Goal: Transaction & Acquisition: Purchase product/service

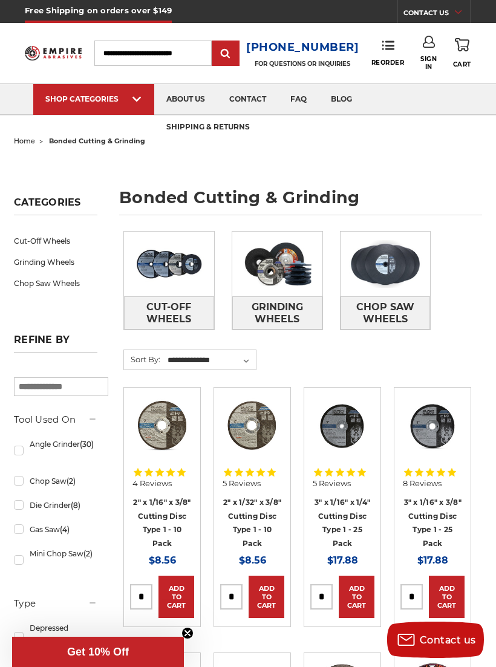
click at [280, 284] on img at bounding box center [277, 264] width 90 height 65
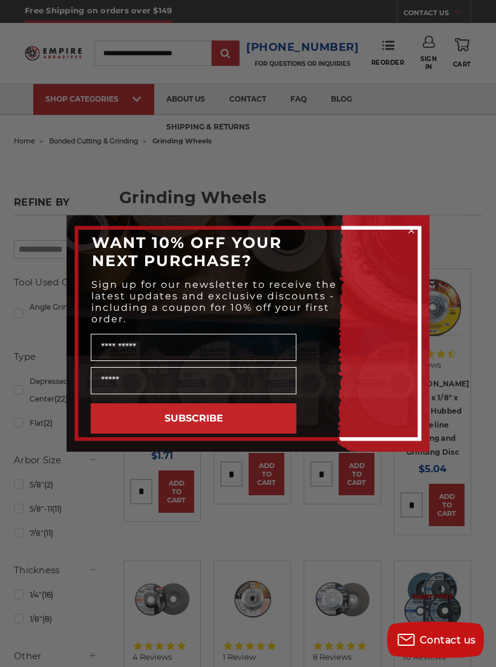
click at [168, 356] on input "Name" at bounding box center [194, 347] width 206 height 27
type input "**********"
click at [137, 387] on input "Email" at bounding box center [194, 380] width 206 height 27
type input "**********"
click at [126, 433] on button "SUBSCRIBE" at bounding box center [194, 419] width 206 height 30
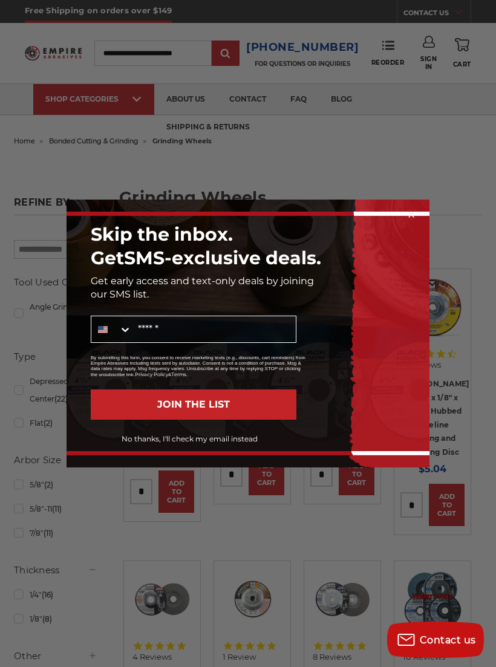
click at [157, 321] on input "Mobile" at bounding box center [214, 329] width 164 height 26
type input "**********"
click at [249, 405] on button "JOIN THE LIST" at bounding box center [194, 405] width 206 height 30
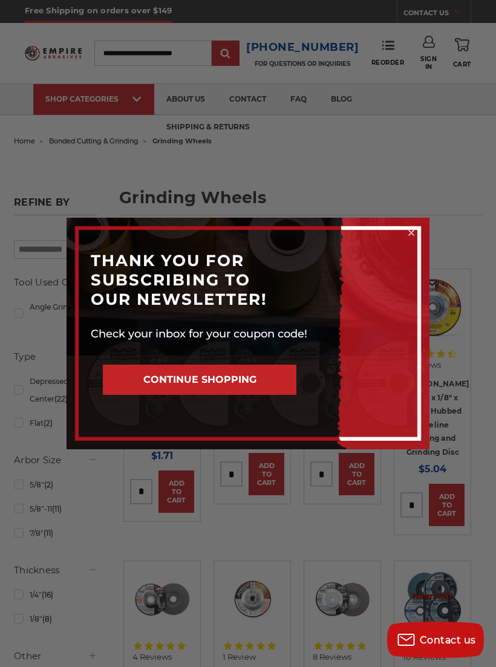
click at [133, 381] on button "CONTINUE SHOPPING" at bounding box center [200, 380] width 194 height 30
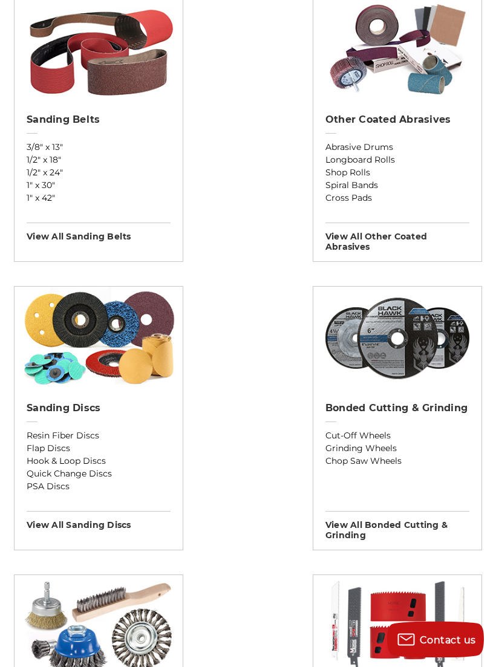
scroll to position [474, 0]
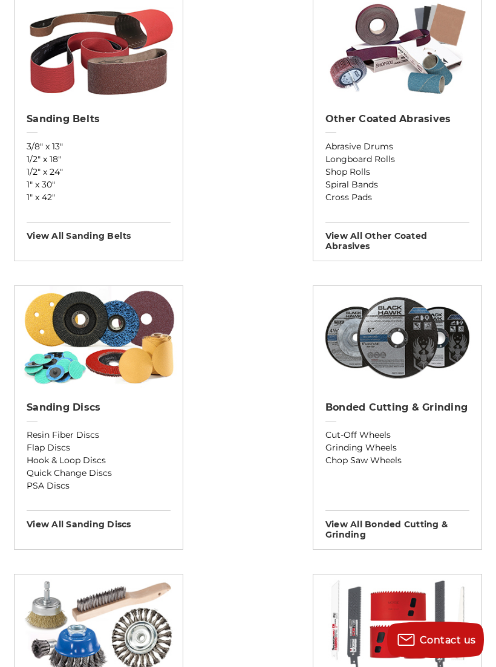
click at [416, 373] on img at bounding box center [397, 337] width 157 height 103
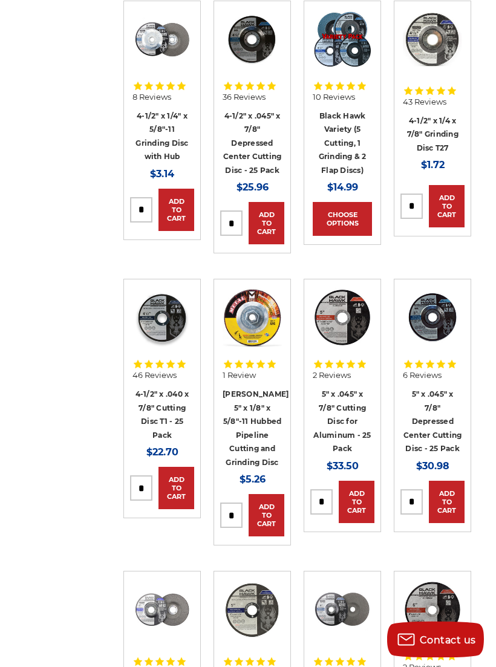
scroll to position [1490, 0]
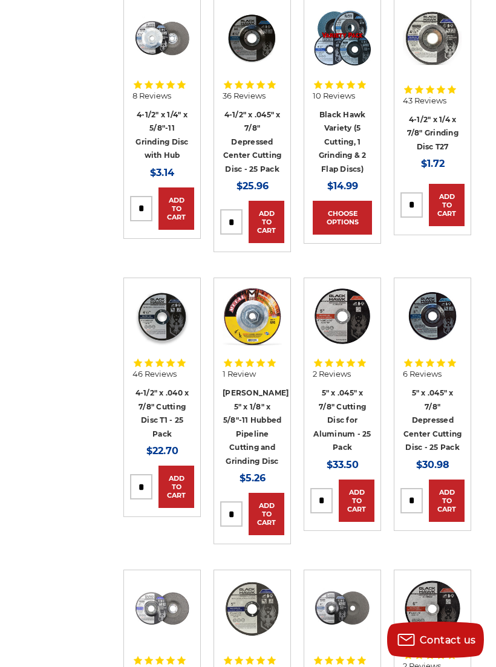
click at [432, 118] on link "4-1/2" x 1/4 x 7/8" Grinding Disc T27" at bounding box center [432, 133] width 51 height 36
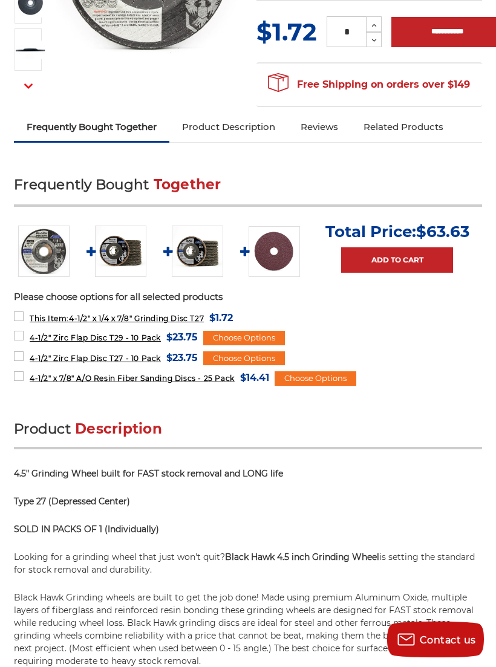
scroll to position [304, 0]
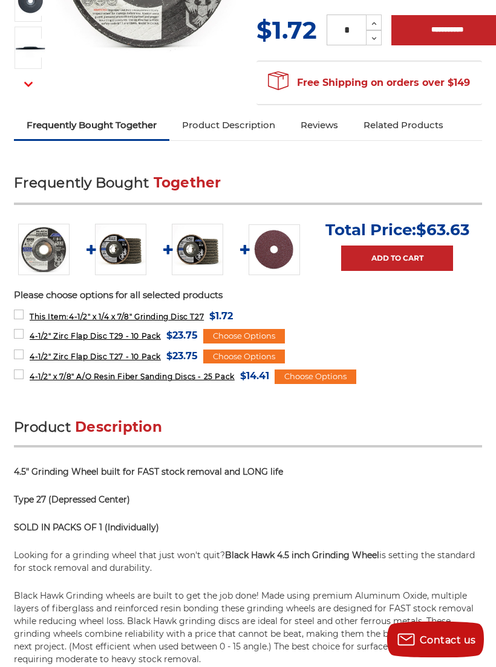
click at [338, 378] on div "Choose Options" at bounding box center [316, 377] width 82 height 15
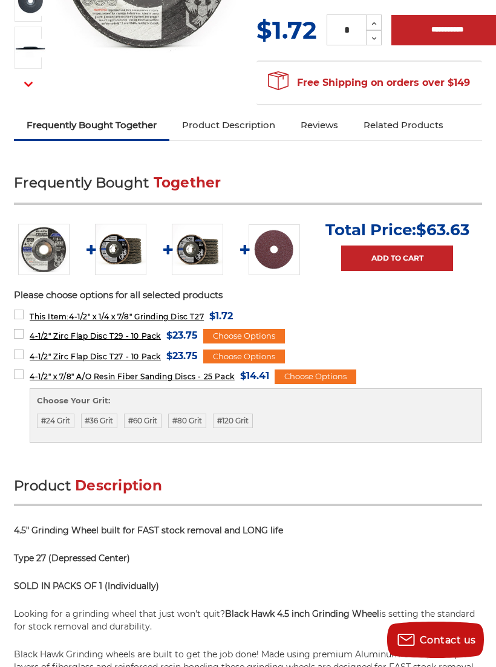
click at [61, 414] on label "#24 Grit" at bounding box center [56, 421] width 38 height 15
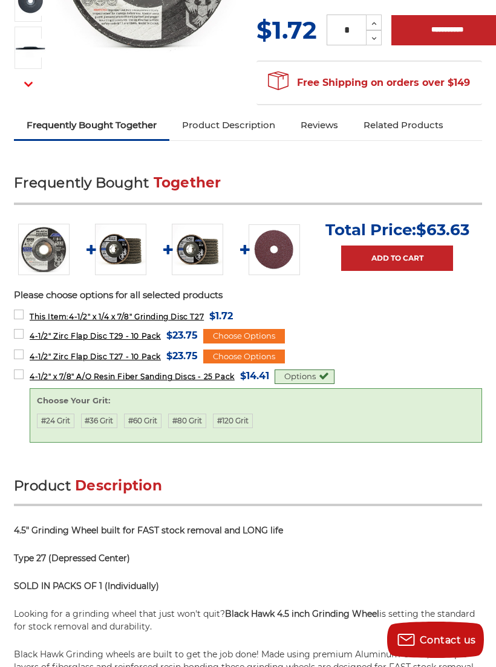
click at [422, 260] on link "Add to Cart" at bounding box center [397, 258] width 112 height 25
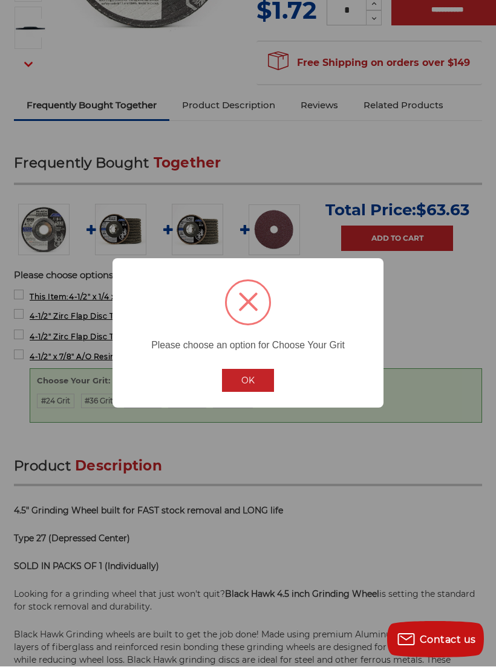
scroll to position [324, 0]
click at [257, 379] on button "OK" at bounding box center [248, 381] width 52 height 23
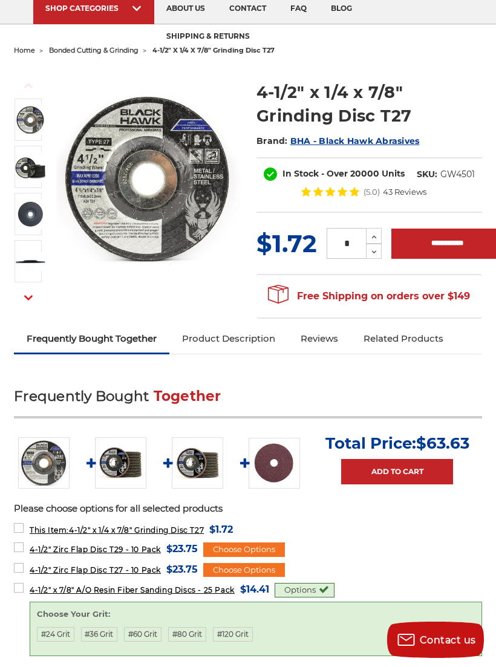
scroll to position [70, 0]
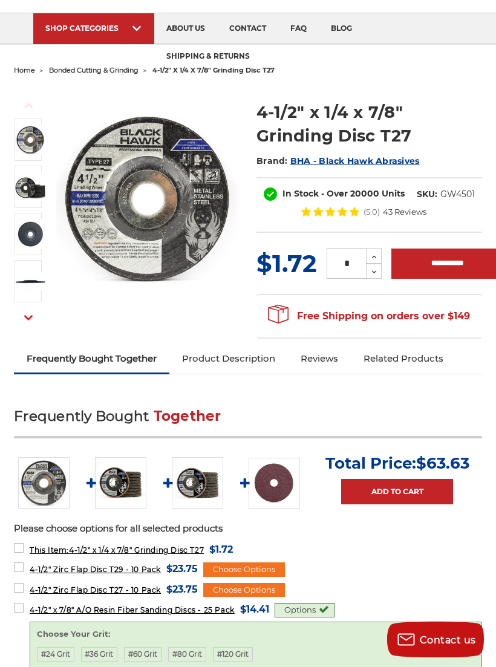
click at [375, 253] on icon at bounding box center [374, 257] width 9 height 11
click at [374, 253] on icon at bounding box center [374, 257] width 9 height 11
click at [377, 257] on icon at bounding box center [374, 257] width 9 height 11
click at [376, 257] on icon at bounding box center [374, 257] width 9 height 11
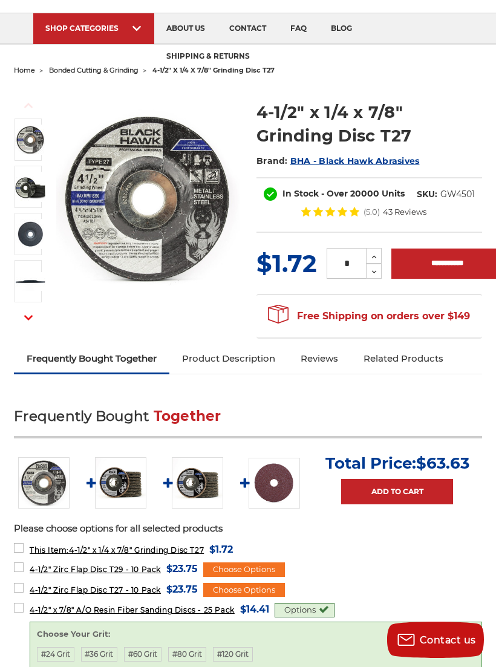
click at [375, 258] on icon at bounding box center [374, 257] width 9 height 11
click at [375, 257] on icon at bounding box center [374, 257] width 9 height 11
click at [375, 256] on icon at bounding box center [374, 257] width 9 height 11
click at [375, 255] on icon at bounding box center [374, 257] width 9 height 11
click at [374, 255] on icon at bounding box center [374, 257] width 9 height 11
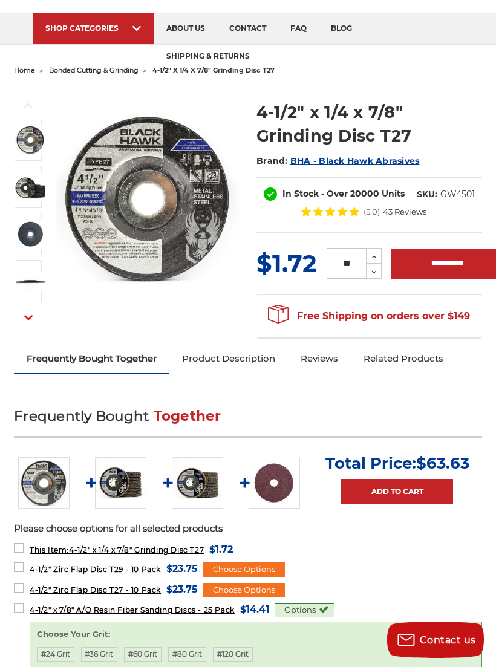
click at [373, 255] on icon at bounding box center [374, 257] width 9 height 11
click at [375, 254] on icon at bounding box center [374, 257] width 9 height 11
click at [375, 253] on icon at bounding box center [374, 257] width 9 height 11
click at [378, 253] on icon at bounding box center [374, 257] width 9 height 11
click at [377, 253] on icon at bounding box center [374, 257] width 9 height 11
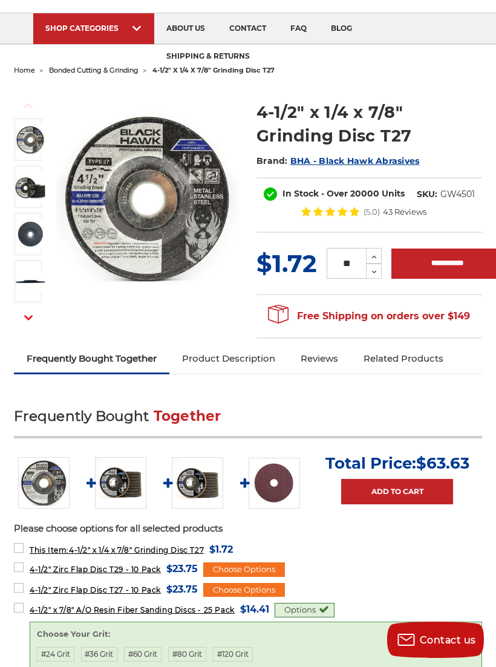
click at [378, 253] on icon at bounding box center [374, 257] width 9 height 11
click at [379, 253] on icon at bounding box center [375, 257] width 10 height 10
click at [385, 250] on div "** Increase Quantity: Decrease Quantity:" at bounding box center [354, 263] width 74 height 31
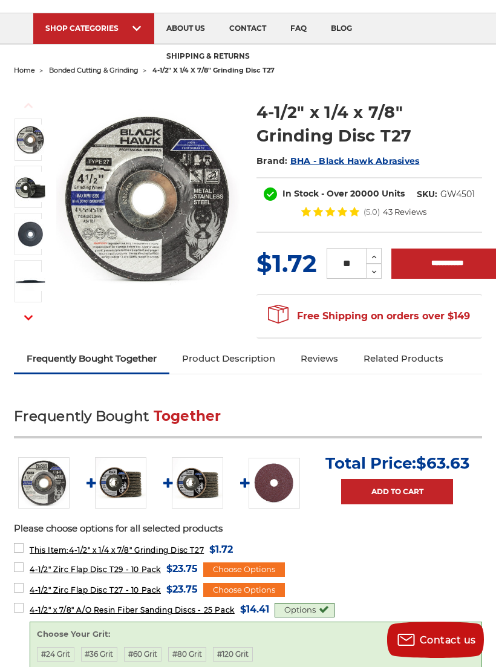
click at [375, 256] on use at bounding box center [374, 256] width 5 height 3
click at [375, 255] on icon at bounding box center [374, 257] width 9 height 11
type input "**"
click at [446, 263] on input "**********" at bounding box center [447, 264] width 112 height 30
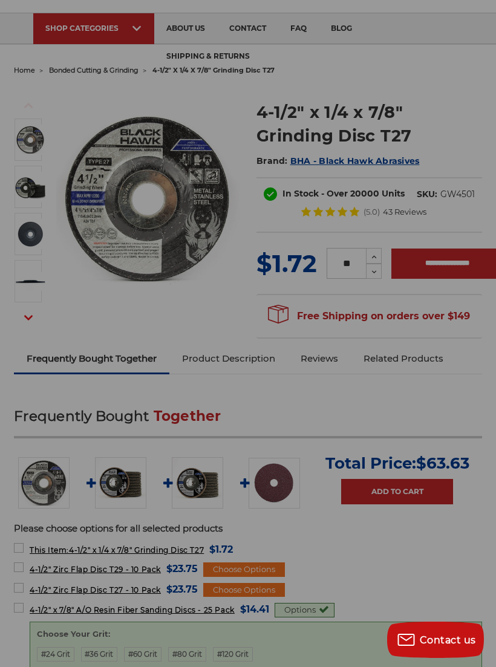
type input "**********"
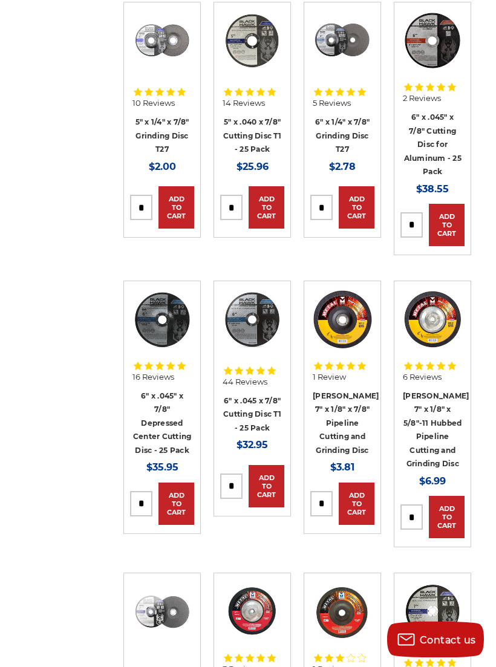
scroll to position [2041, 0]
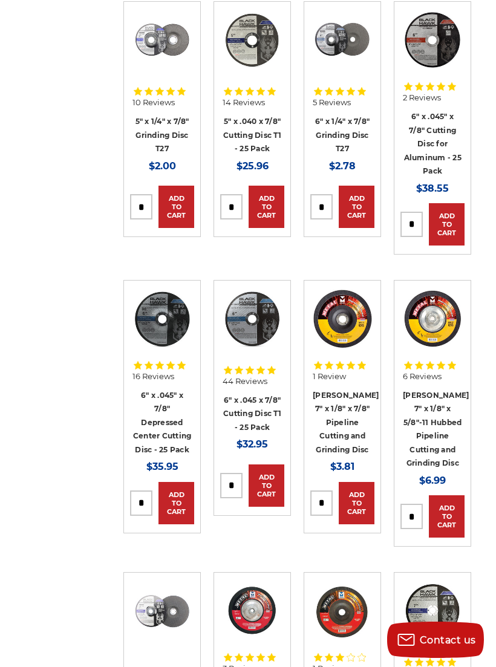
click at [345, 117] on link "6" x 1/4" x 7/8" Grinding Disc T27" at bounding box center [342, 135] width 54 height 36
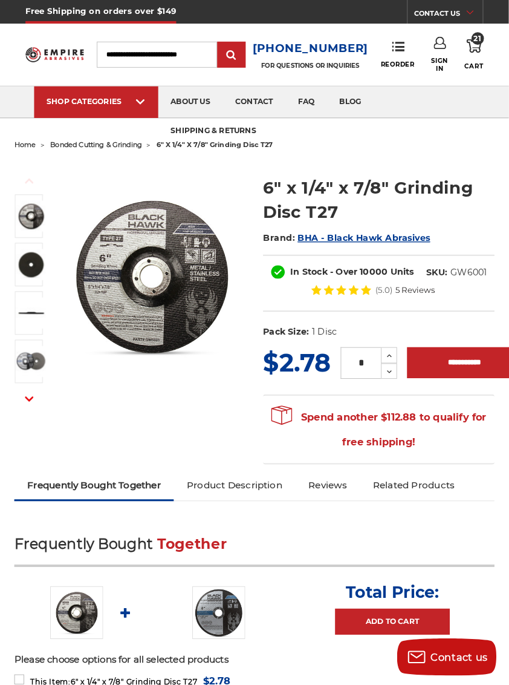
scroll to position [1, 0]
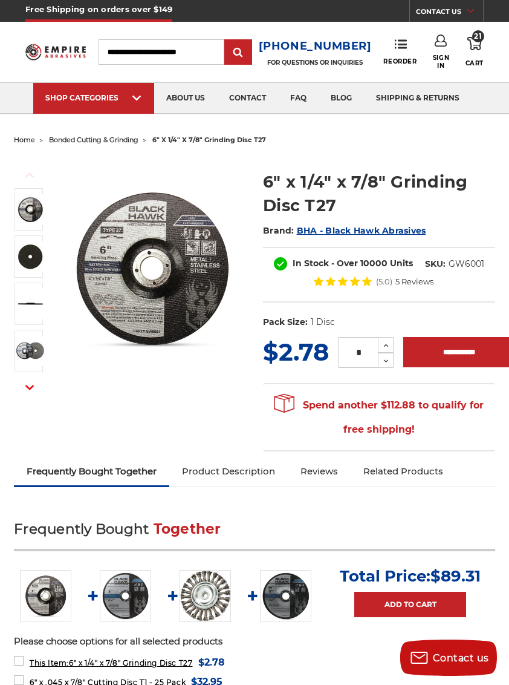
click at [384, 344] on icon at bounding box center [386, 345] width 9 height 11
click at [383, 344] on icon at bounding box center [386, 345] width 9 height 11
click at [392, 343] on button "Increase Quantity:" at bounding box center [386, 345] width 16 height 16
click at [391, 343] on icon at bounding box center [386, 345] width 9 height 11
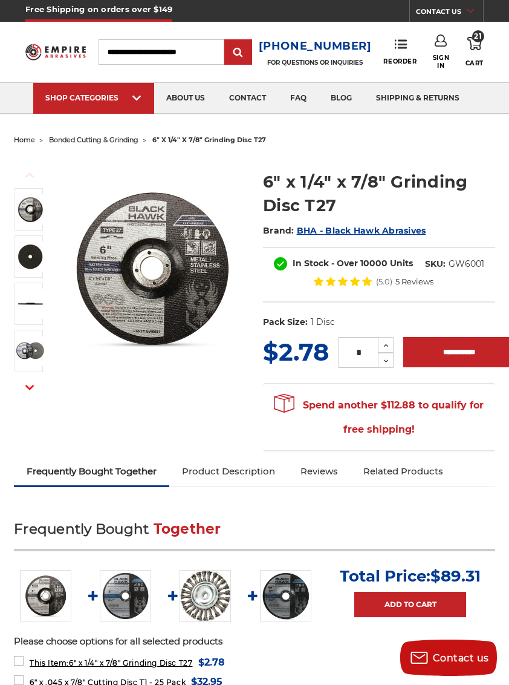
click at [393, 341] on button "Increase Quantity:" at bounding box center [386, 345] width 16 height 16
click at [392, 340] on button "Increase Quantity:" at bounding box center [386, 345] width 16 height 16
click at [390, 344] on icon at bounding box center [386, 345] width 9 height 11
click at [390, 343] on icon at bounding box center [386, 345] width 9 height 11
click at [393, 340] on button "Increase Quantity:" at bounding box center [386, 345] width 16 height 16
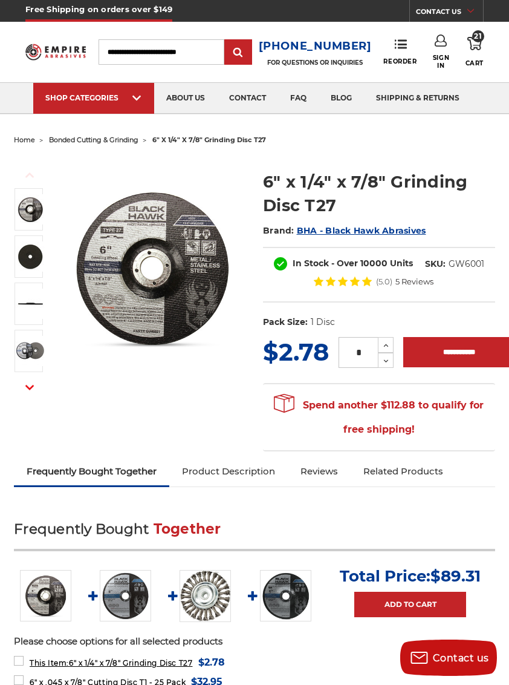
type input "**"
click at [446, 515] on div "Frequently Bought Together Total Price: $89.31 Add to Cart Please choose option…" at bounding box center [255, 627] width 482 height 244
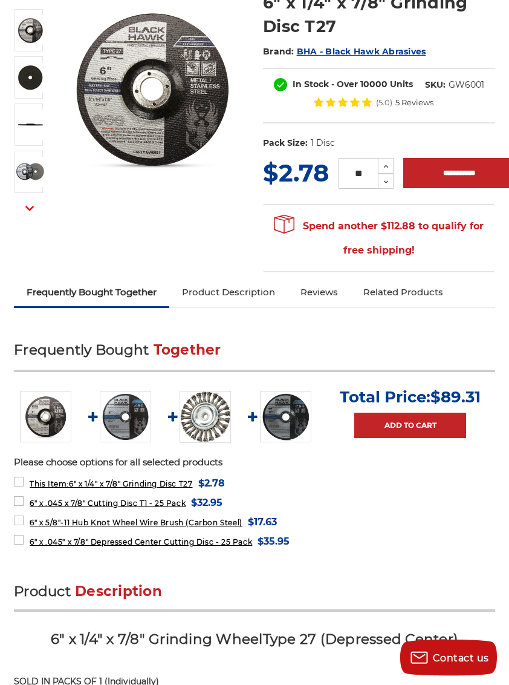
scroll to position [181, 0]
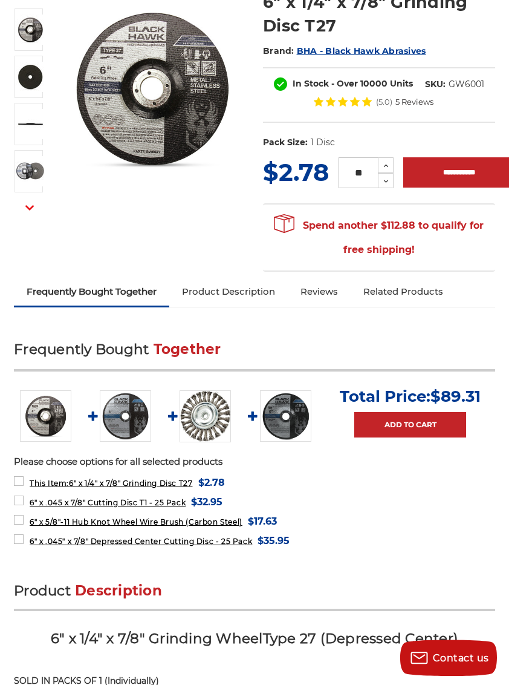
click at [290, 545] on span "$35.95" at bounding box center [274, 540] width 32 height 16
click at [451, 179] on input "**********" at bounding box center [460, 172] width 112 height 30
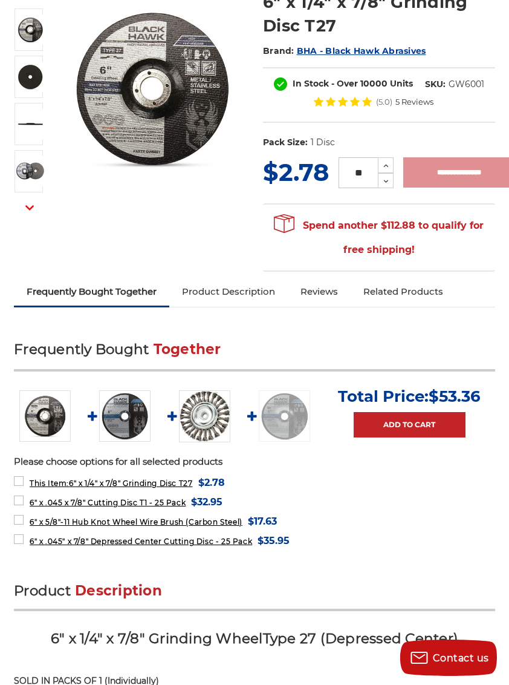
type input "**********"
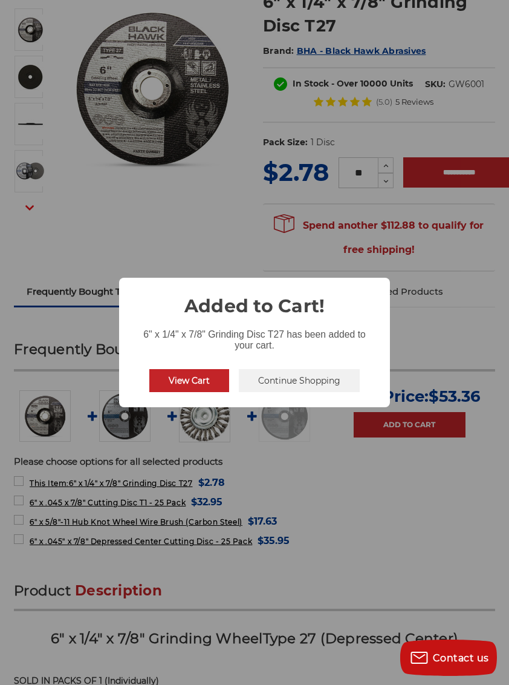
click at [185, 392] on button "View Cart" at bounding box center [189, 380] width 80 height 23
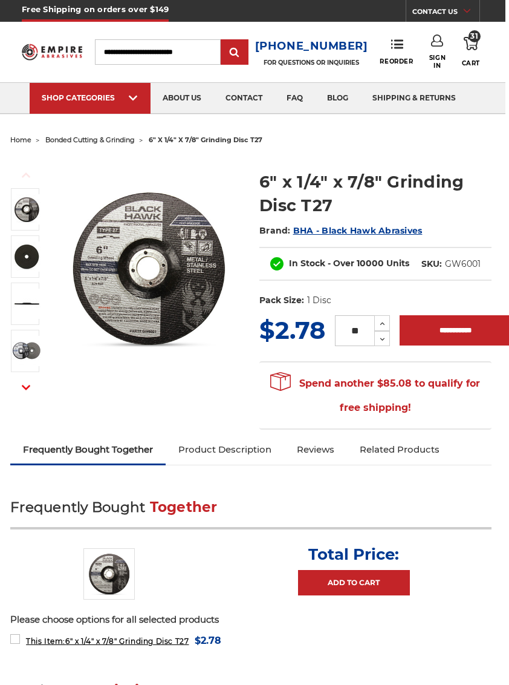
scroll to position [1, 4]
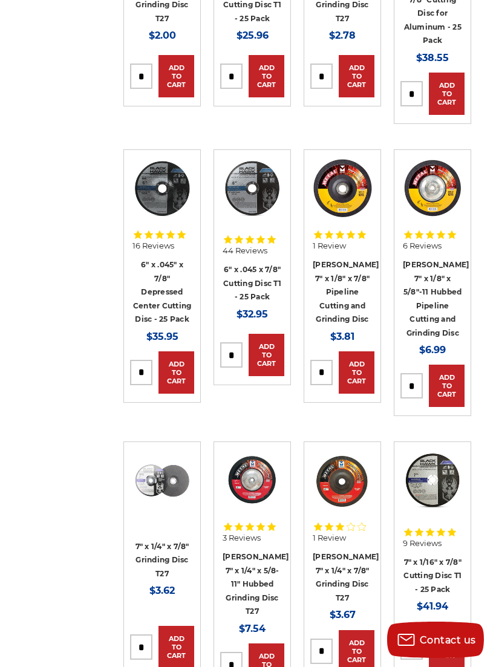
scroll to position [2170, 0]
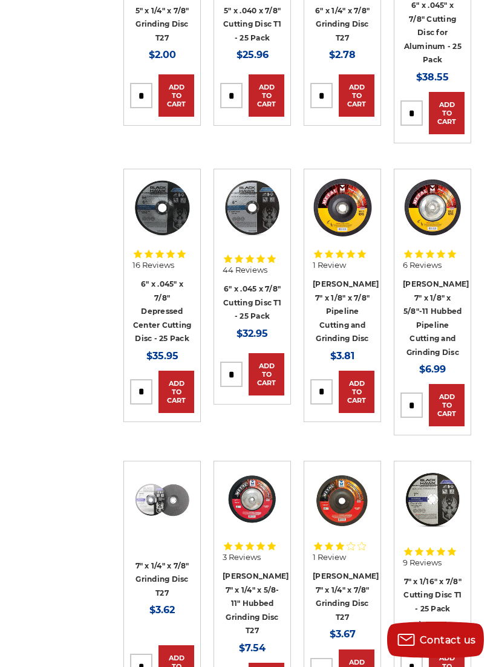
click at [178, 371] on link "Add to Cart" at bounding box center [177, 392] width 36 height 42
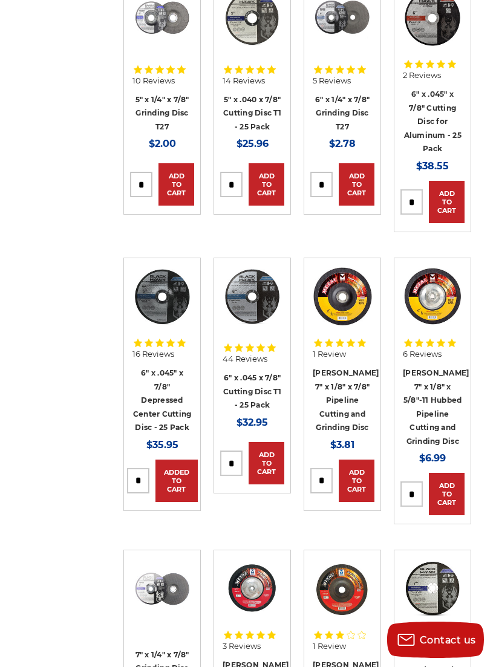
scroll to position [2079, 0]
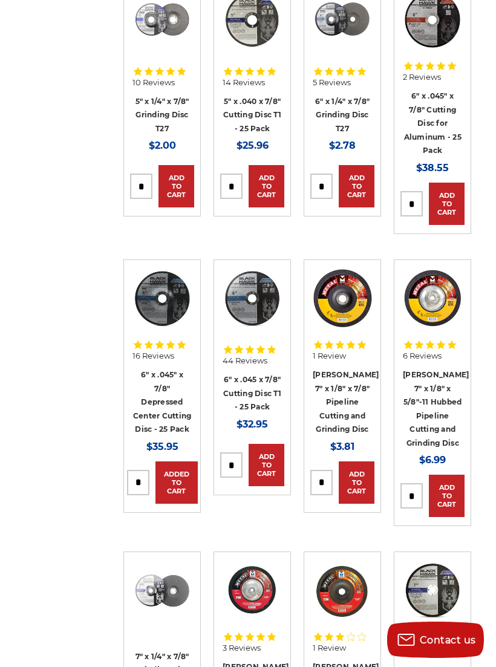
click at [169, 352] on span "16 Reviews" at bounding box center [153, 356] width 42 height 8
click at [154, 387] on link "6" x .045" x 7/8" Depressed Center Cutting Disc - 25 Pack" at bounding box center [162, 402] width 59 height 64
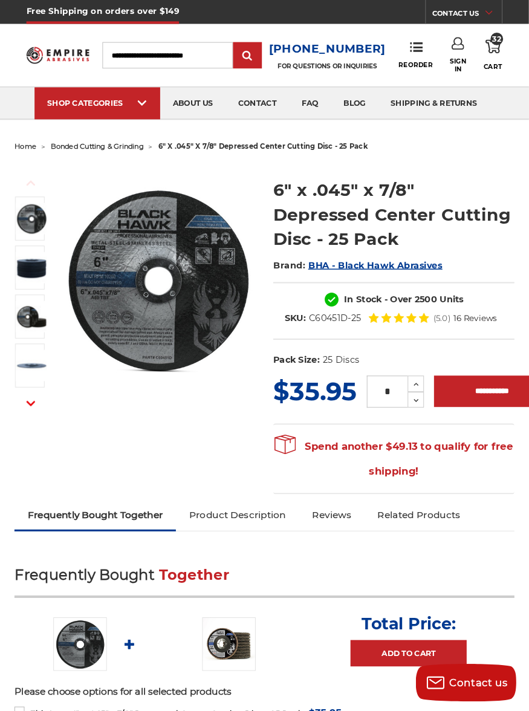
scroll to position [2, 0]
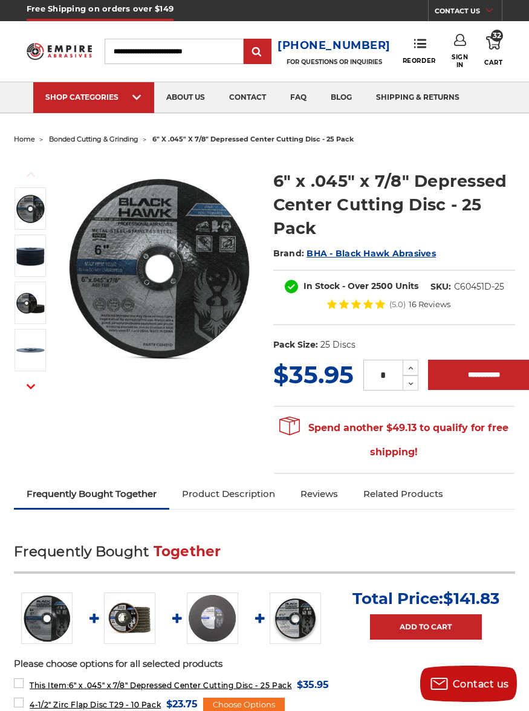
click at [489, 377] on input "**********" at bounding box center [484, 375] width 112 height 30
type input "**********"
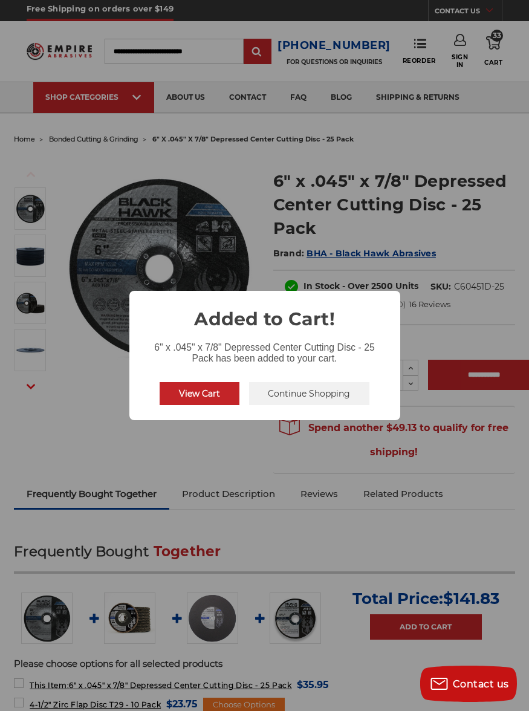
scroll to position [0, 0]
click at [172, 404] on button "View Cart" at bounding box center [200, 393] width 80 height 23
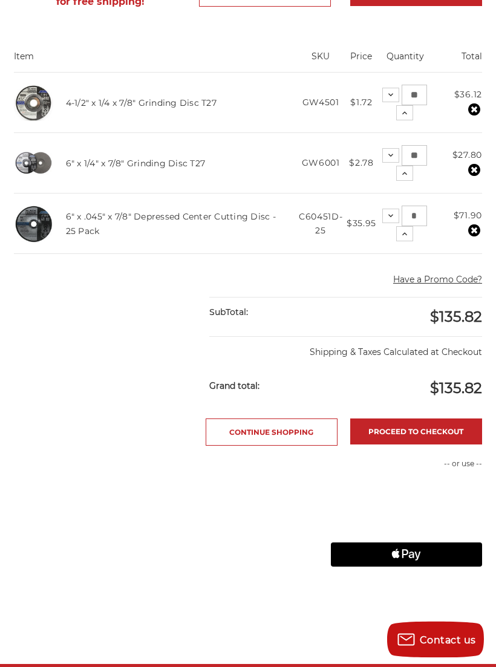
scroll to position [265, 0]
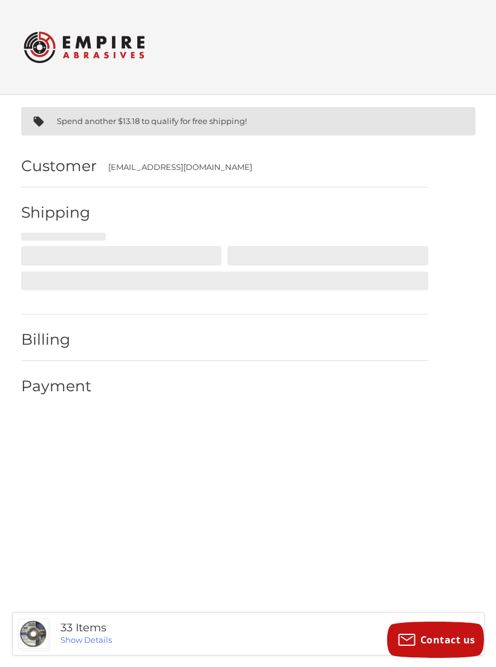
select select "**"
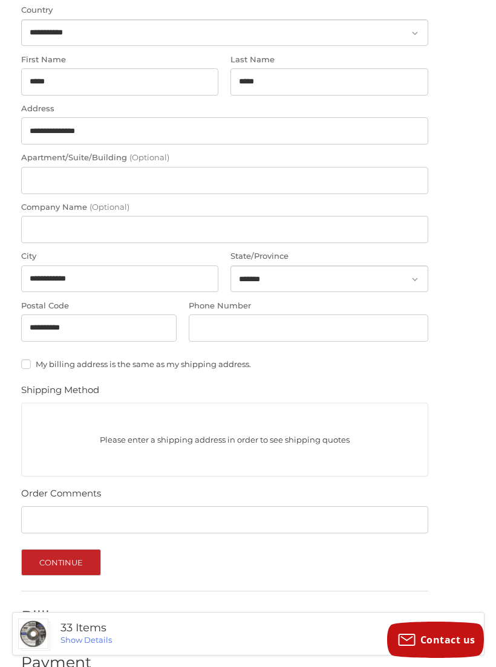
scroll to position [301, 0]
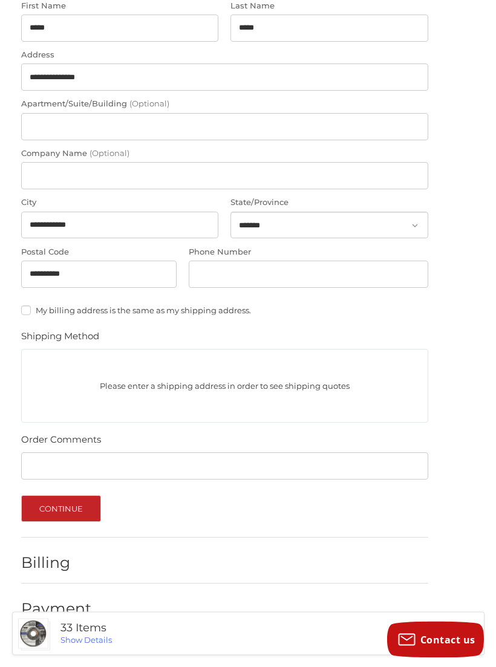
click at [48, 512] on button "Continue" at bounding box center [61, 509] width 80 height 27
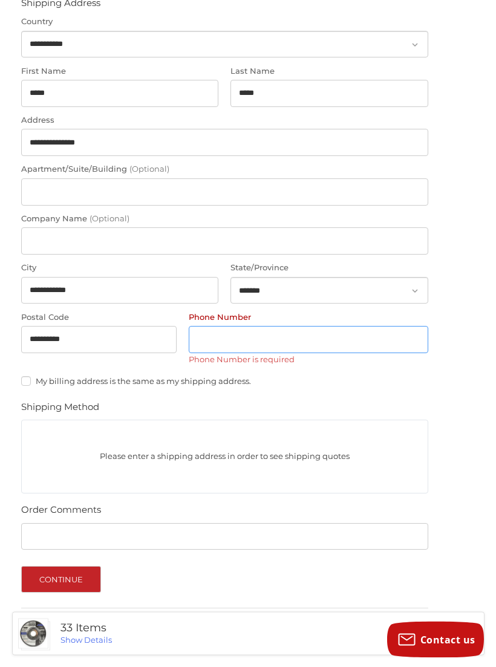
scroll to position [230, 0]
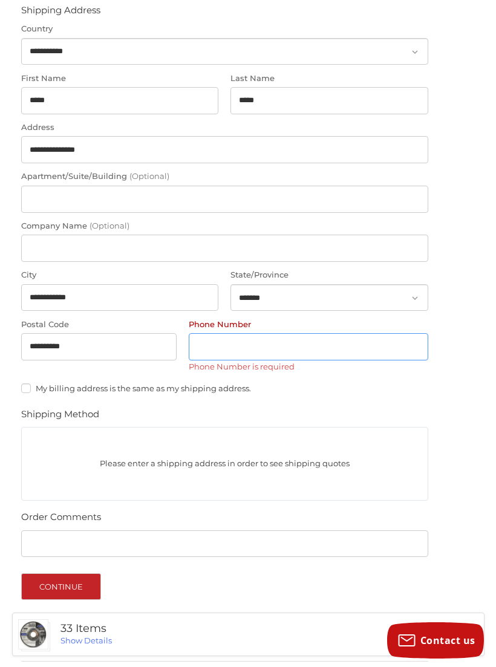
click at [212, 347] on input "Phone Number" at bounding box center [309, 346] width 240 height 27
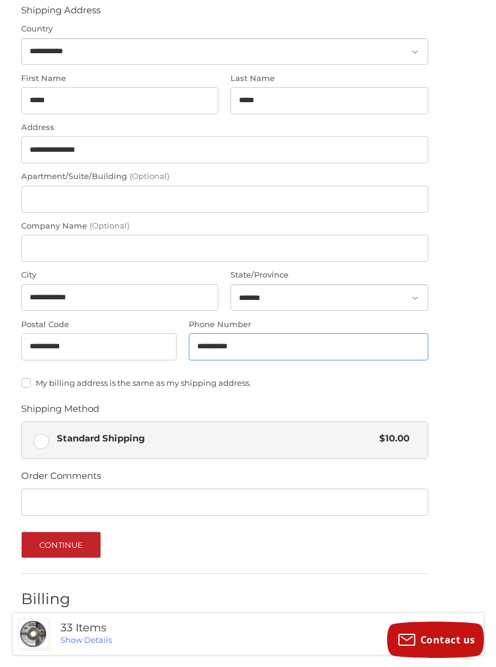
type input "**********"
click at [61, 543] on button "Continue" at bounding box center [61, 545] width 80 height 27
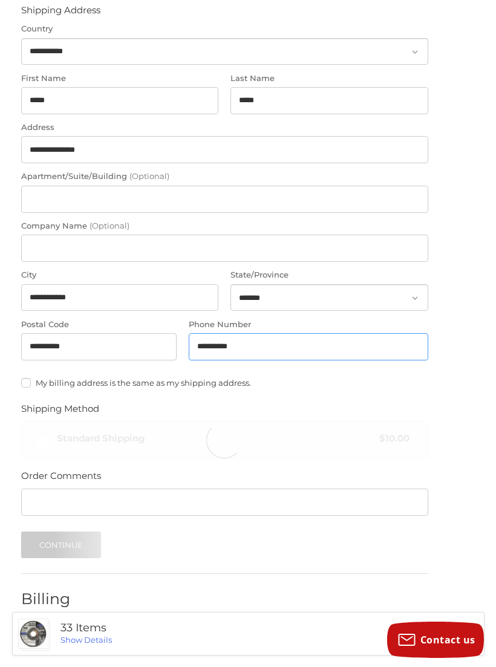
scroll to position [0, 0]
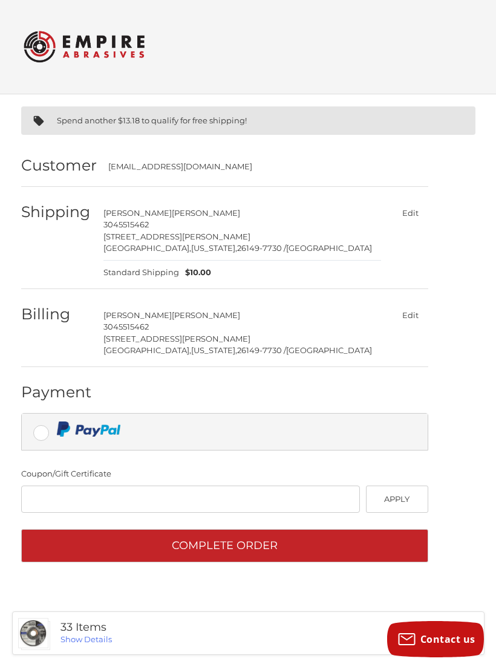
click at [381, 540] on button "Complete order" at bounding box center [224, 546] width 407 height 33
